Goal: Task Accomplishment & Management: Complete application form

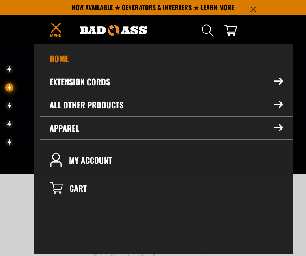
click at [100, 163] on link "My Account" at bounding box center [166, 160] width 253 height 28
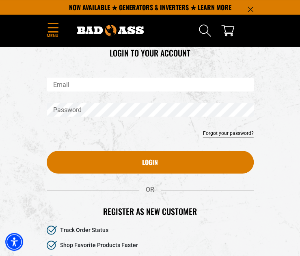
scroll to position [35, 0]
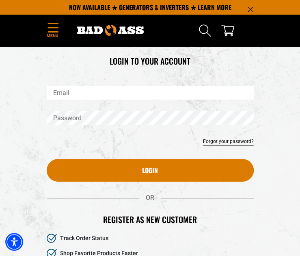
click at [51, 29] on icon "Menu" at bounding box center [53, 28] width 13 height 10
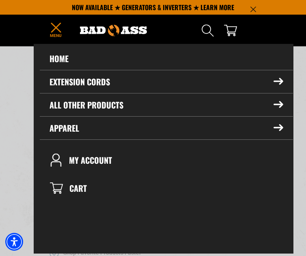
click at [183, 219] on nav "Home Extension Cords Extension Cords All Extension Cords General Purpose" at bounding box center [163, 148] width 259 height 209
click at [53, 34] on span "Menu" at bounding box center [56, 35] width 12 height 6
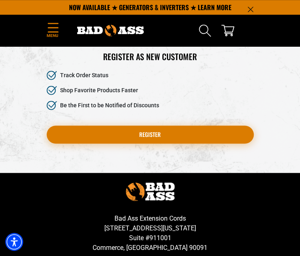
scroll to position [197, 0]
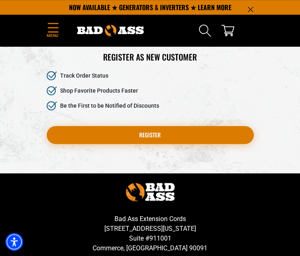
click at [90, 130] on link "Register" at bounding box center [150, 135] width 207 height 18
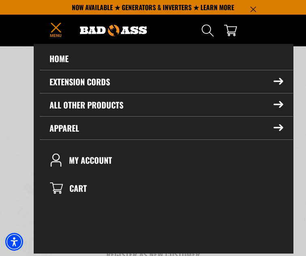
click at [52, 28] on icon "Menu" at bounding box center [56, 28] width 13 height 10
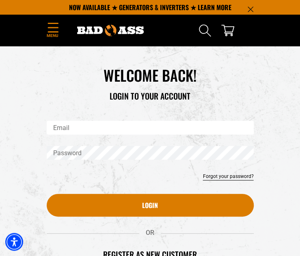
click at [239, 70] on h1 "WELCOME BACK!" at bounding box center [150, 75] width 207 height 18
